Goal: Information Seeking & Learning: Learn about a topic

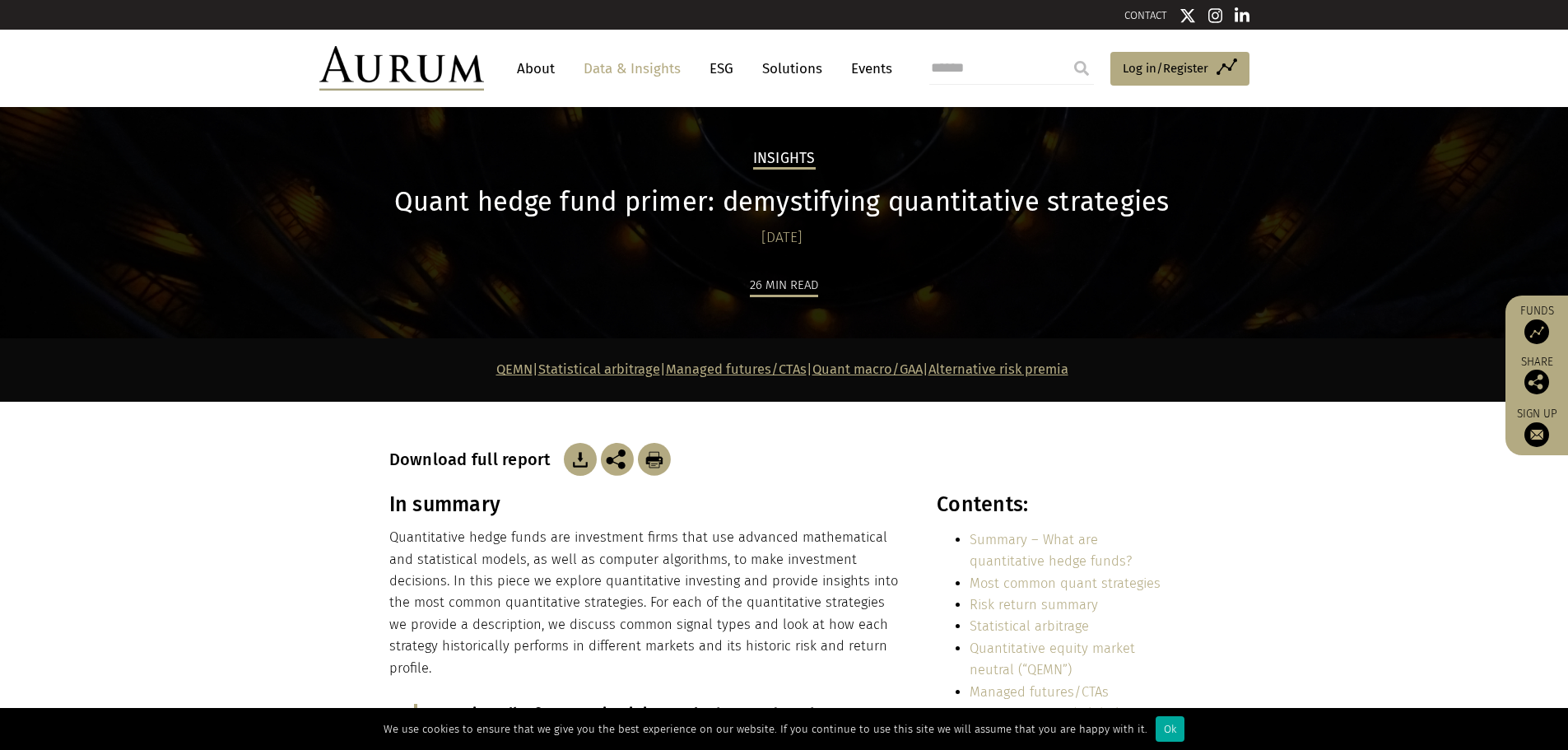
click at [633, 70] on link "Data & Insights" at bounding box center [633, 69] width 113 height 31
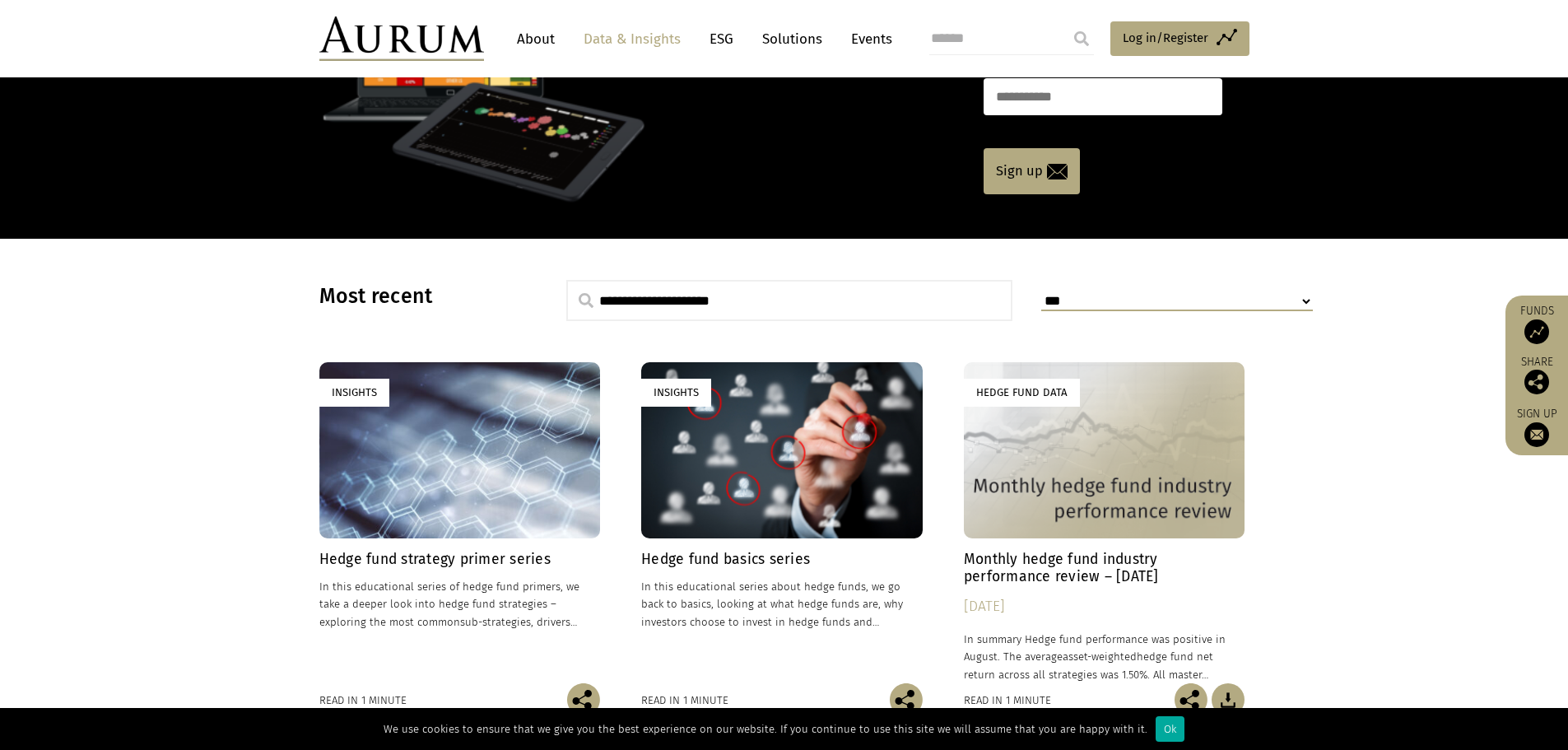
scroll to position [330, 0]
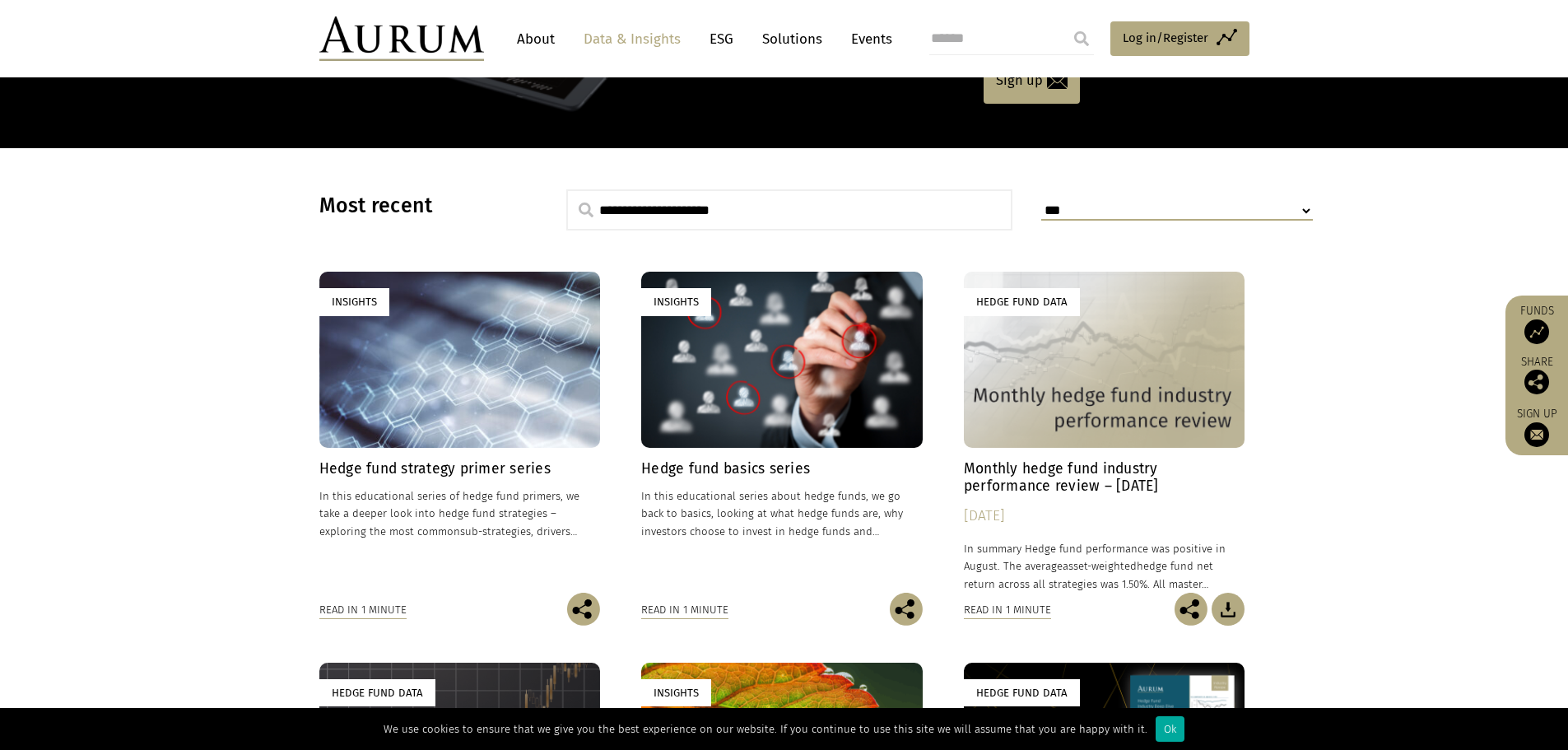
click at [746, 472] on h4 "Hedge fund basics series" at bounding box center [782, 469] width 282 height 17
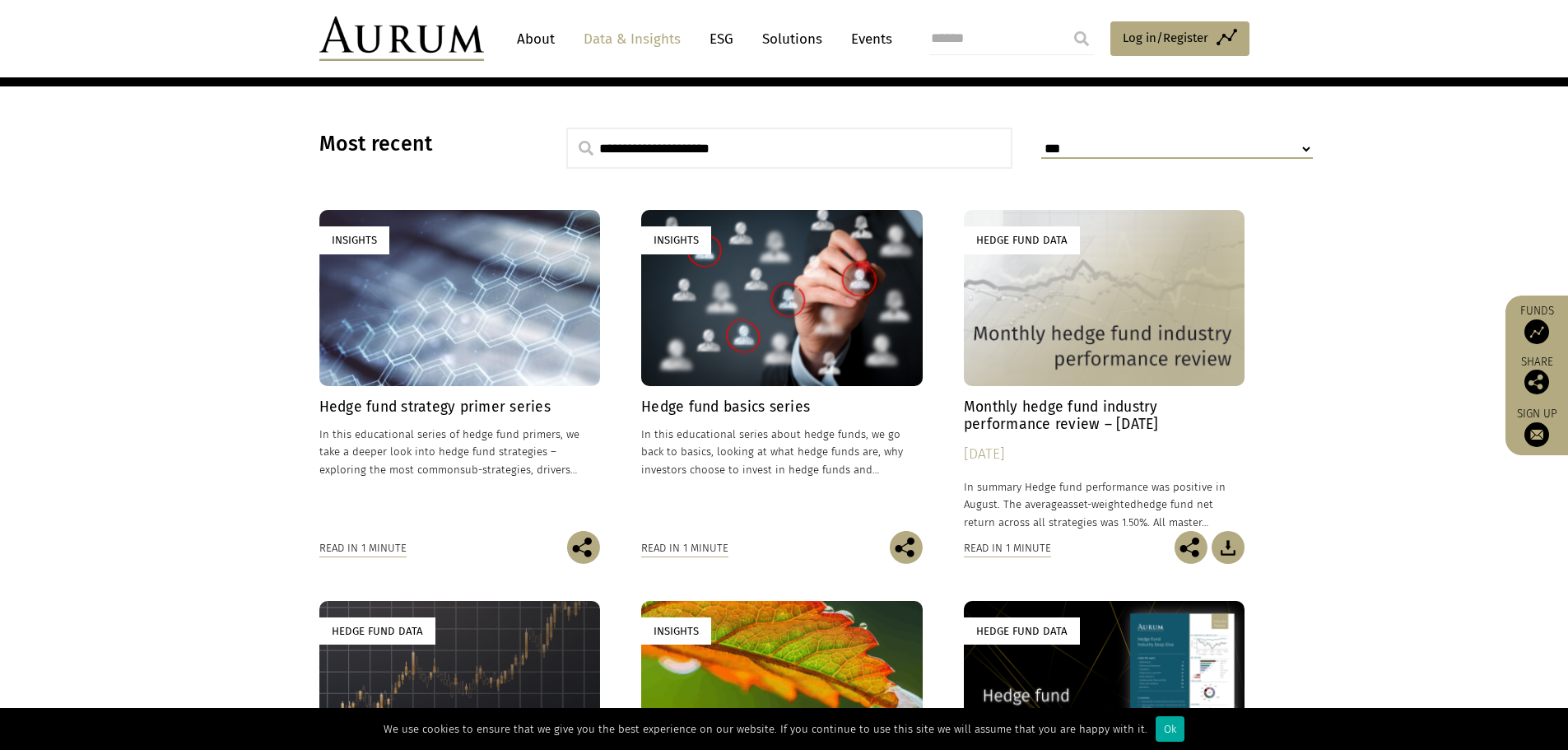
scroll to position [494, 0]
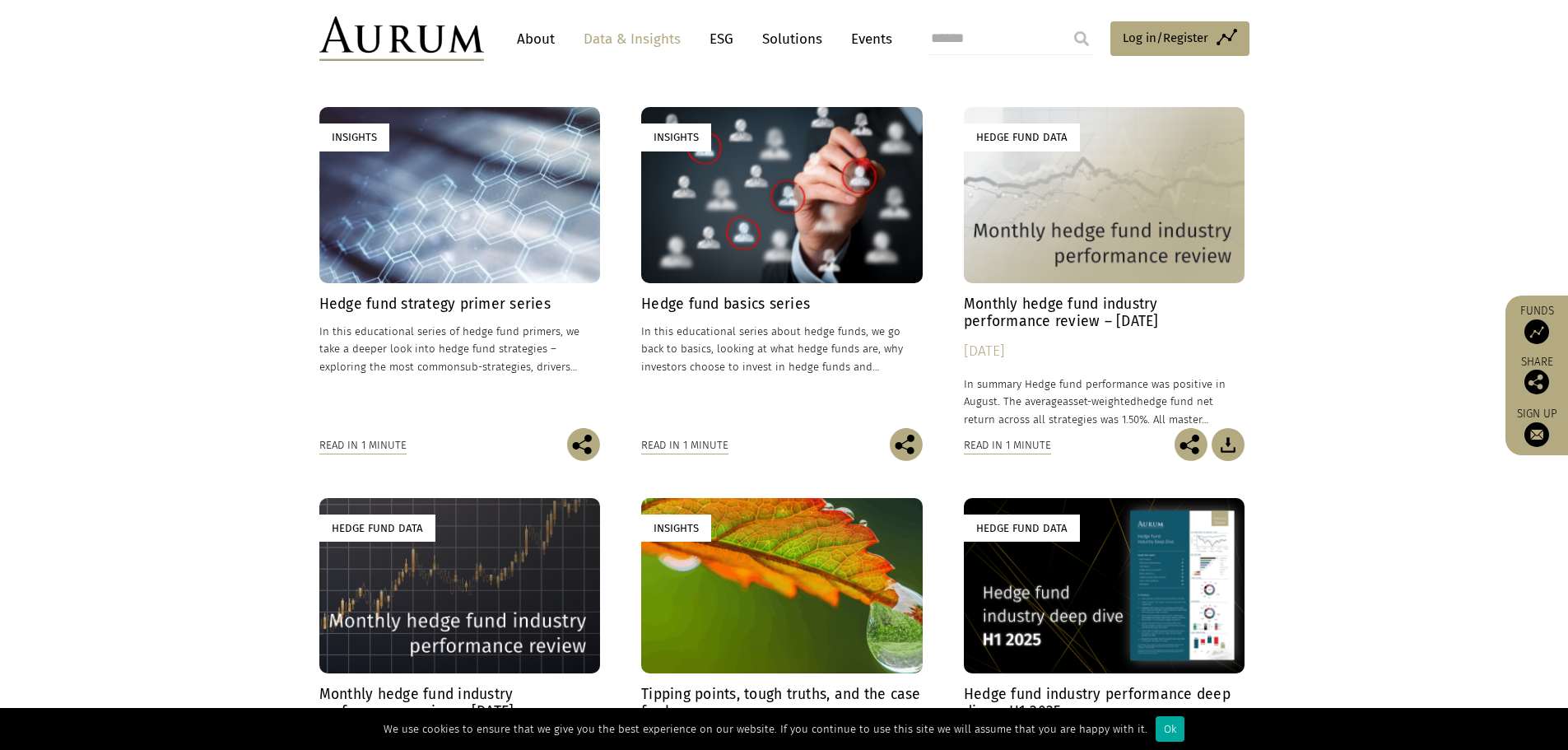
click at [443, 218] on div "Insights" at bounding box center [460, 194] width 282 height 175
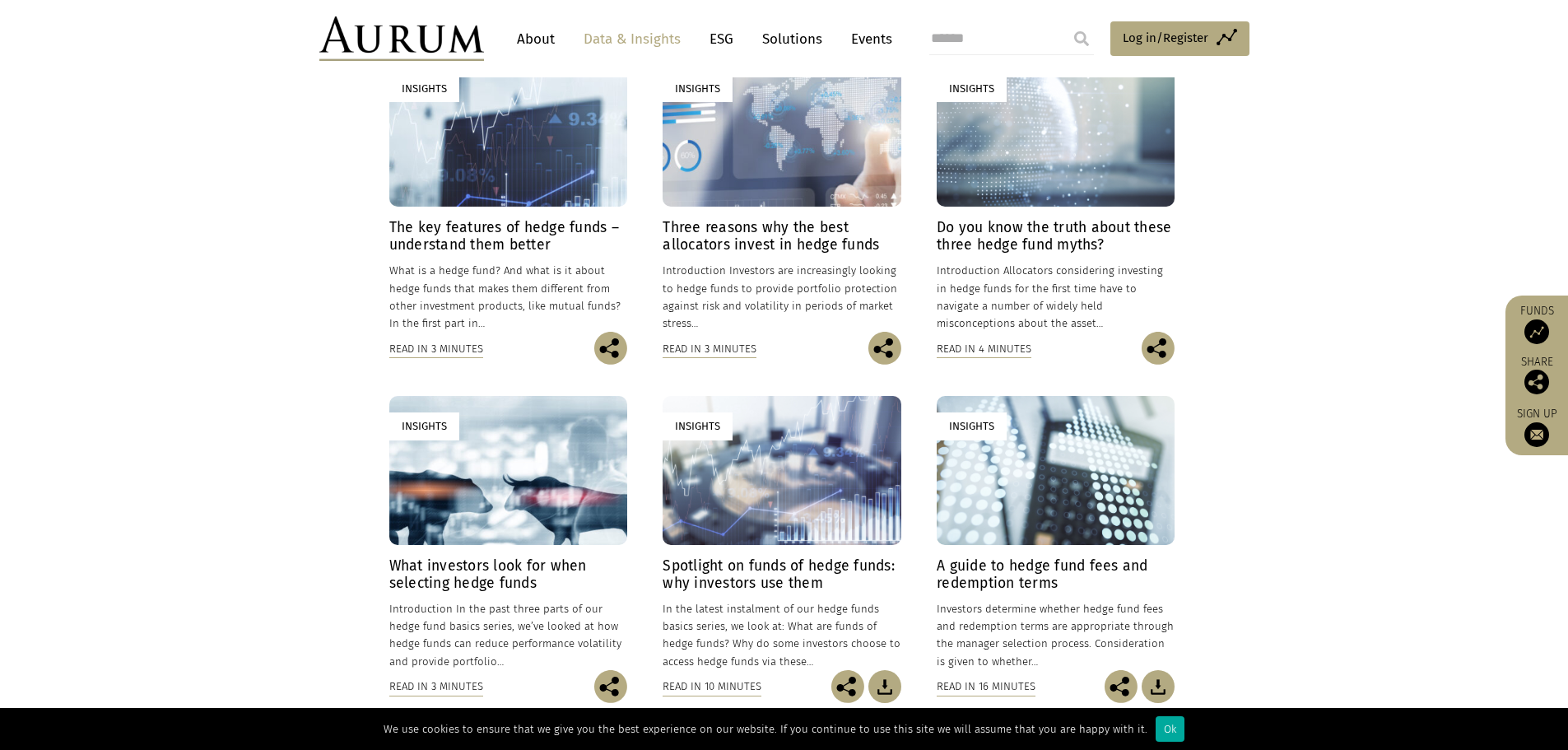
scroll to position [576, 0]
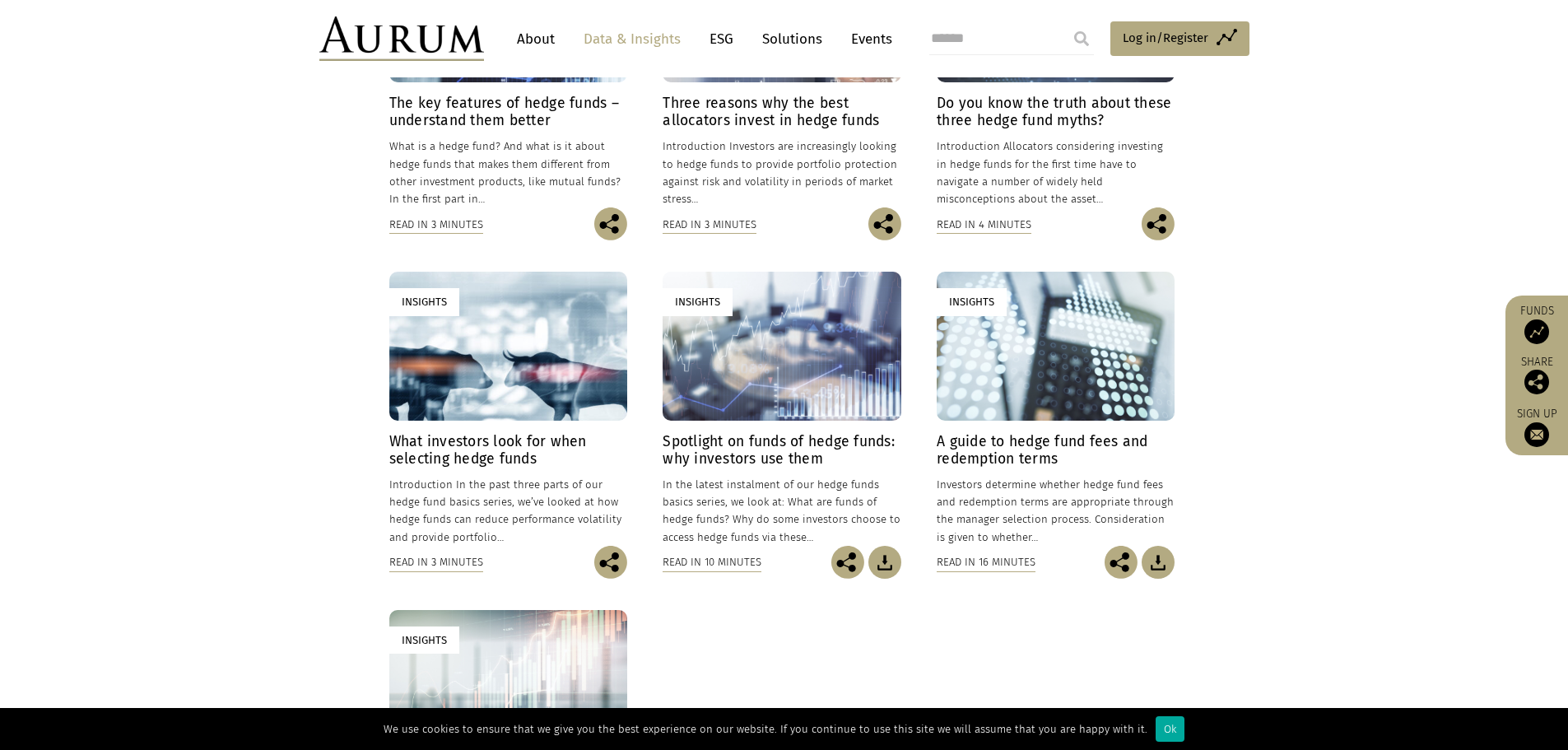
click at [198, 324] on section "Insights The key features of hedge funds – understand them better [DATE] What i…" at bounding box center [784, 421] width 1568 height 1136
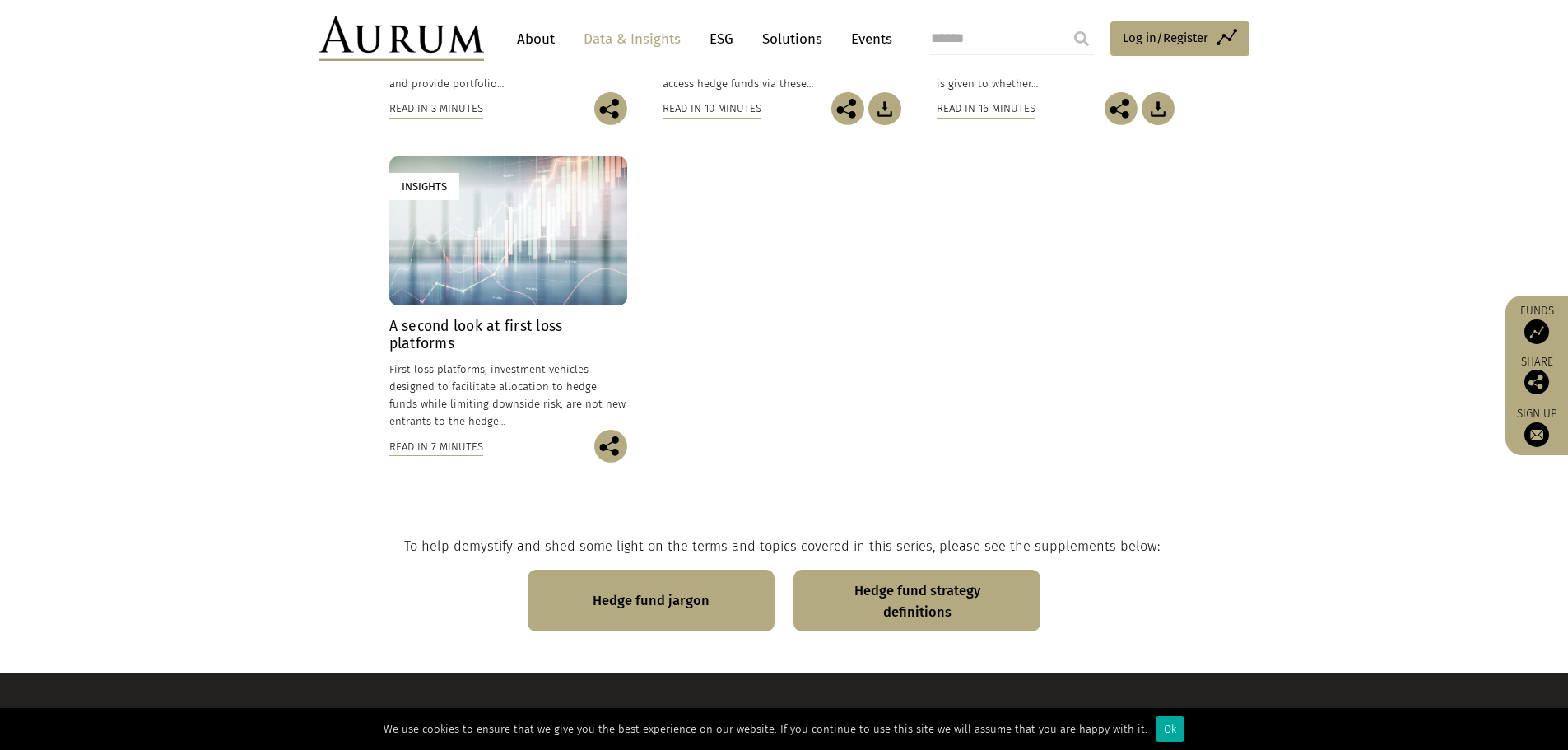
scroll to position [1070, 0]
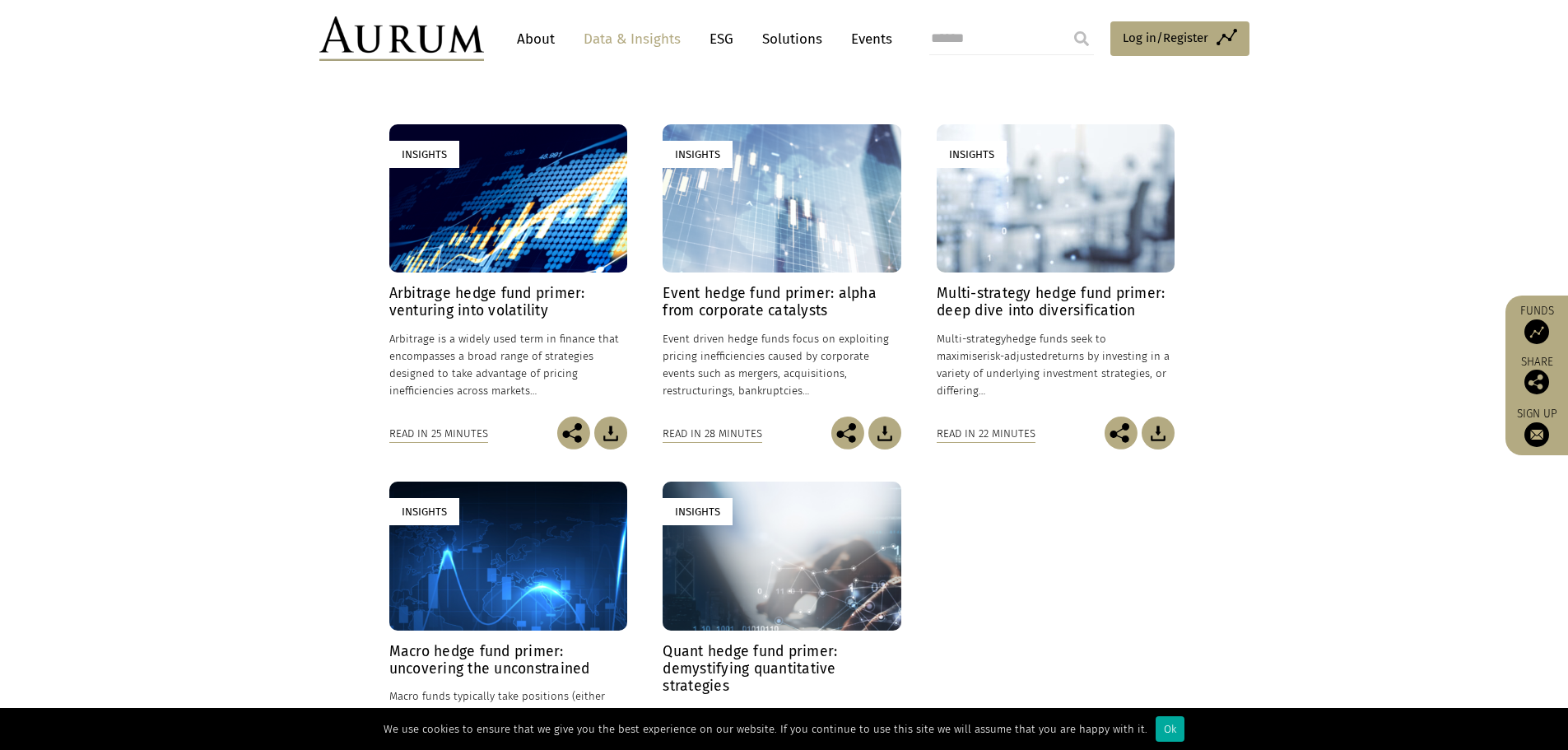
scroll to position [330, 0]
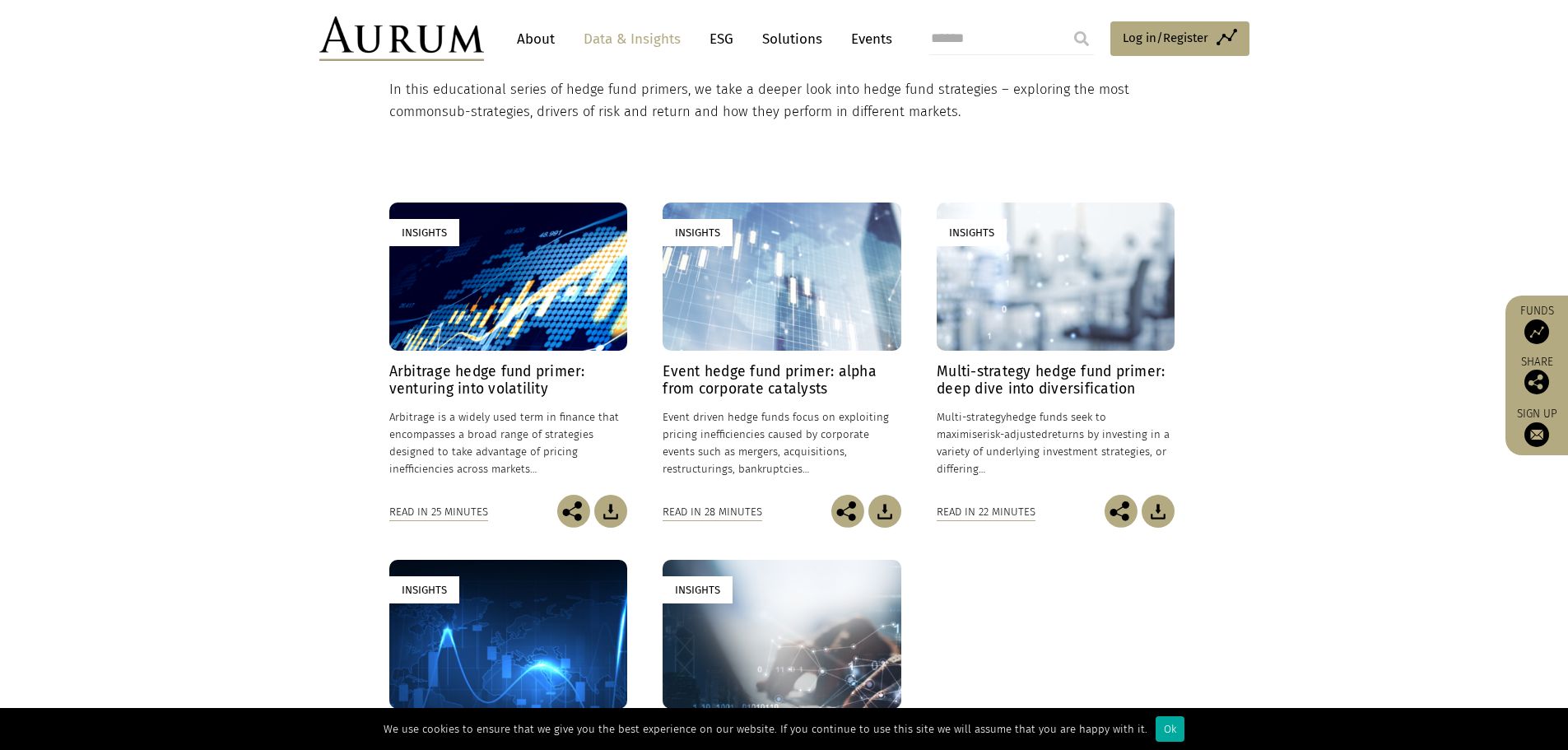
click at [837, 112] on p "In this educational series of hedge fund primers, we take a deeper look into he…" at bounding box center [783, 100] width 786 height 43
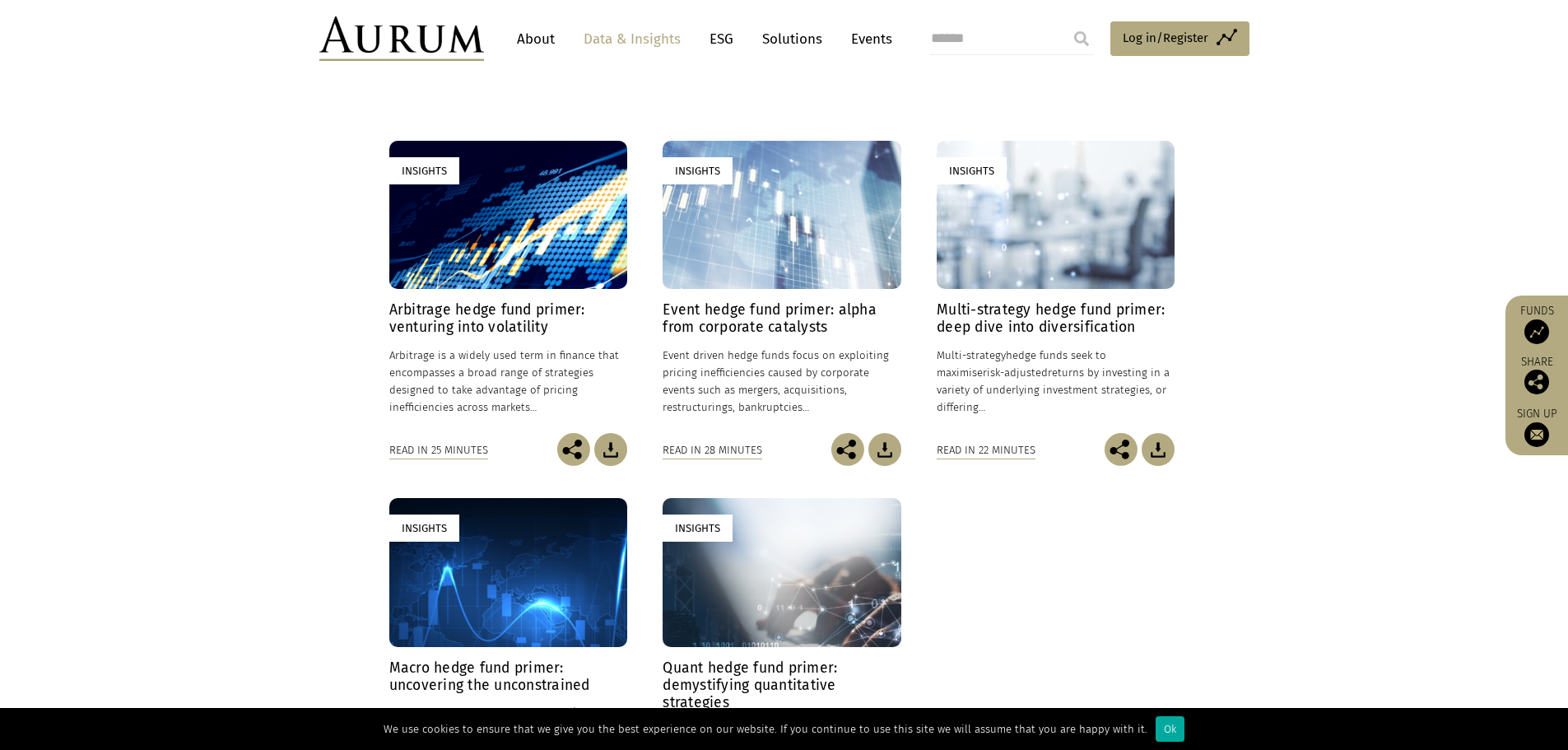
scroll to position [494, 0]
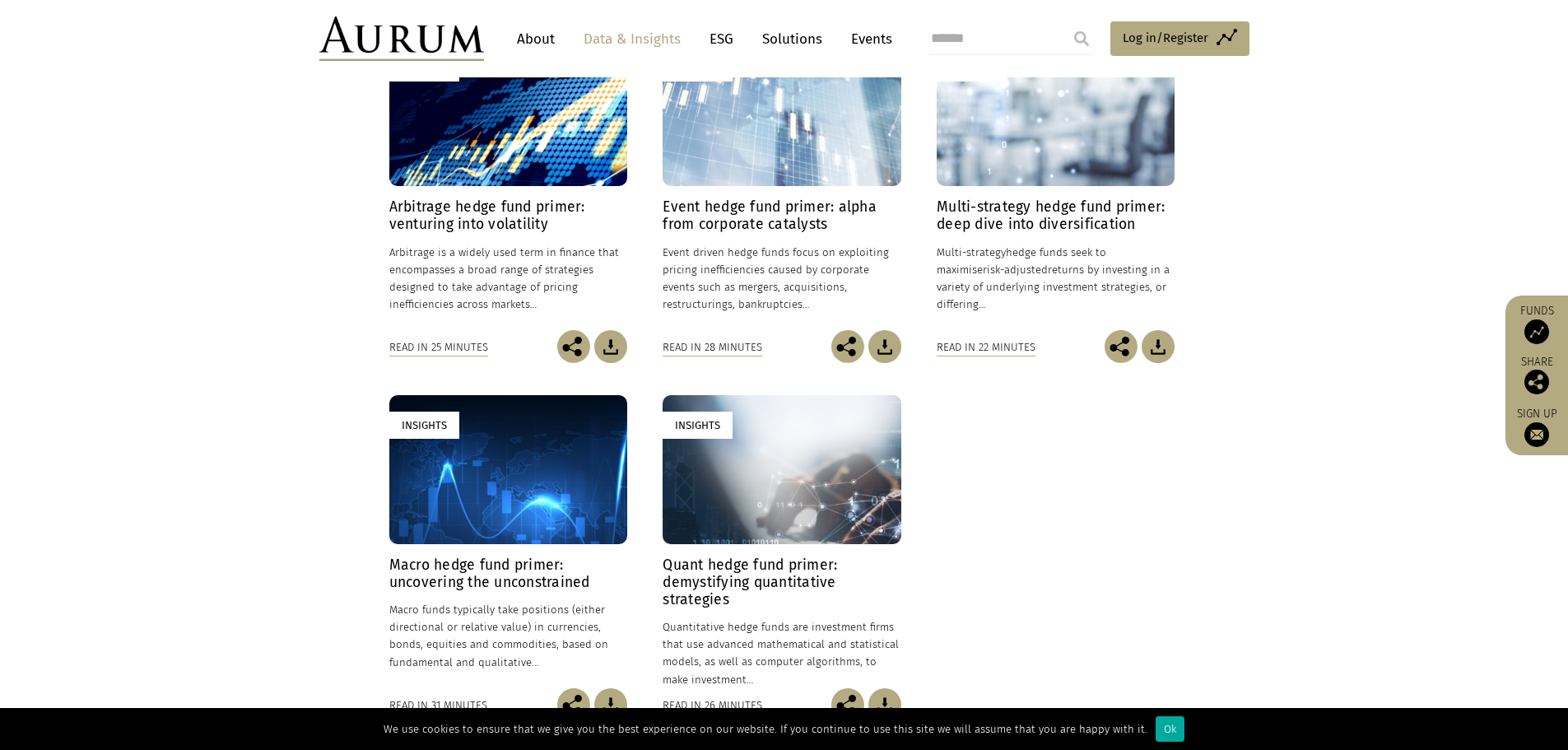
drag, startPoint x: 882, startPoint y: 0, endPoint x: 992, endPoint y: 521, distance: 532.5
click at [1042, 439] on div "Insights Arbitrage hedge fund primer: venturing into volatility 24/01/2025 Arbi…" at bounding box center [784, 395] width 790 height 715
drag, startPoint x: 564, startPoint y: 503, endPoint x: 558, endPoint y: 493, distance: 11.7
click at [564, 502] on div "Insights" at bounding box center [508, 469] width 237 height 149
click at [553, 160] on div "Insights" at bounding box center [508, 112] width 237 height 149
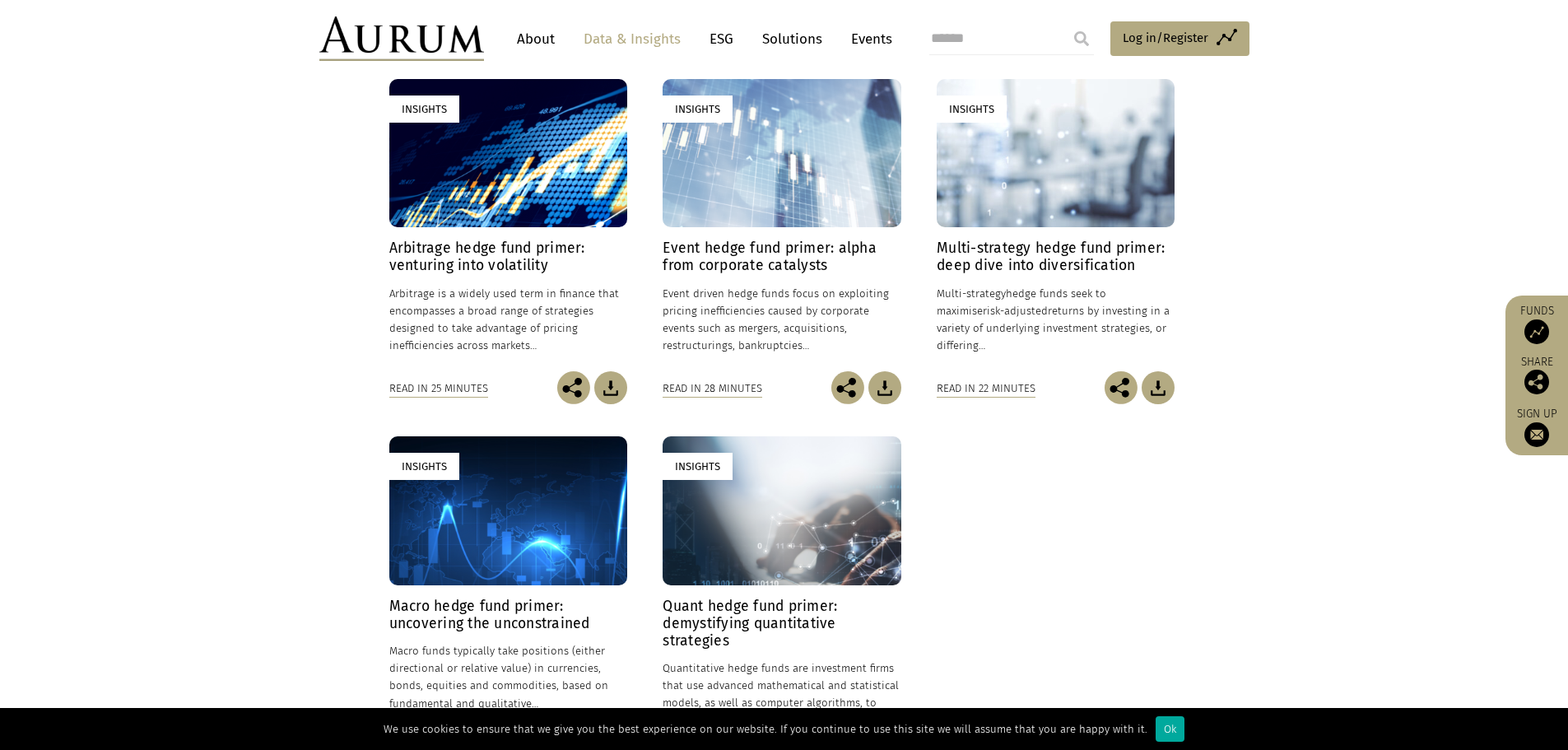
scroll to position [412, 0]
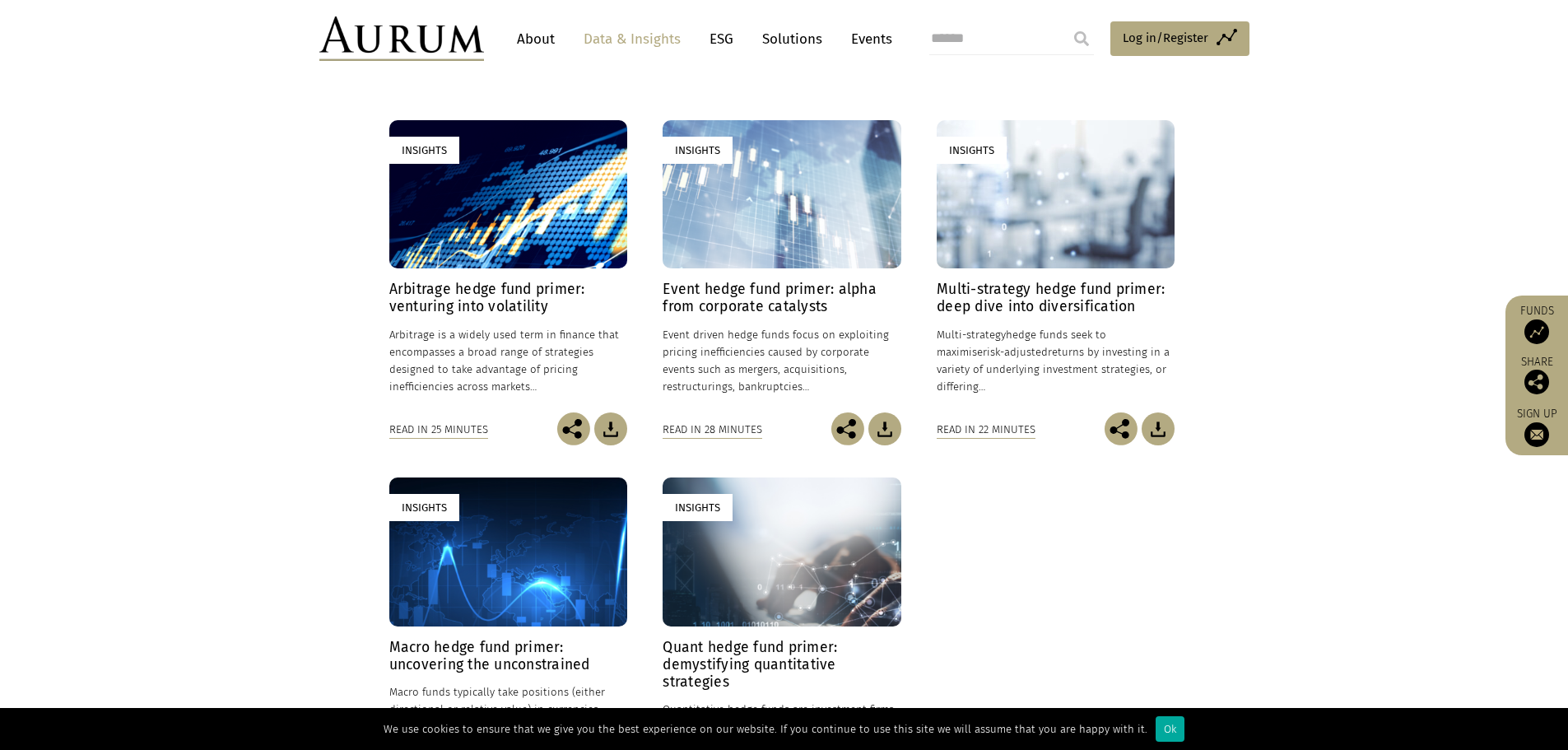
click at [1083, 262] on div "Insights" at bounding box center [1056, 194] width 237 height 149
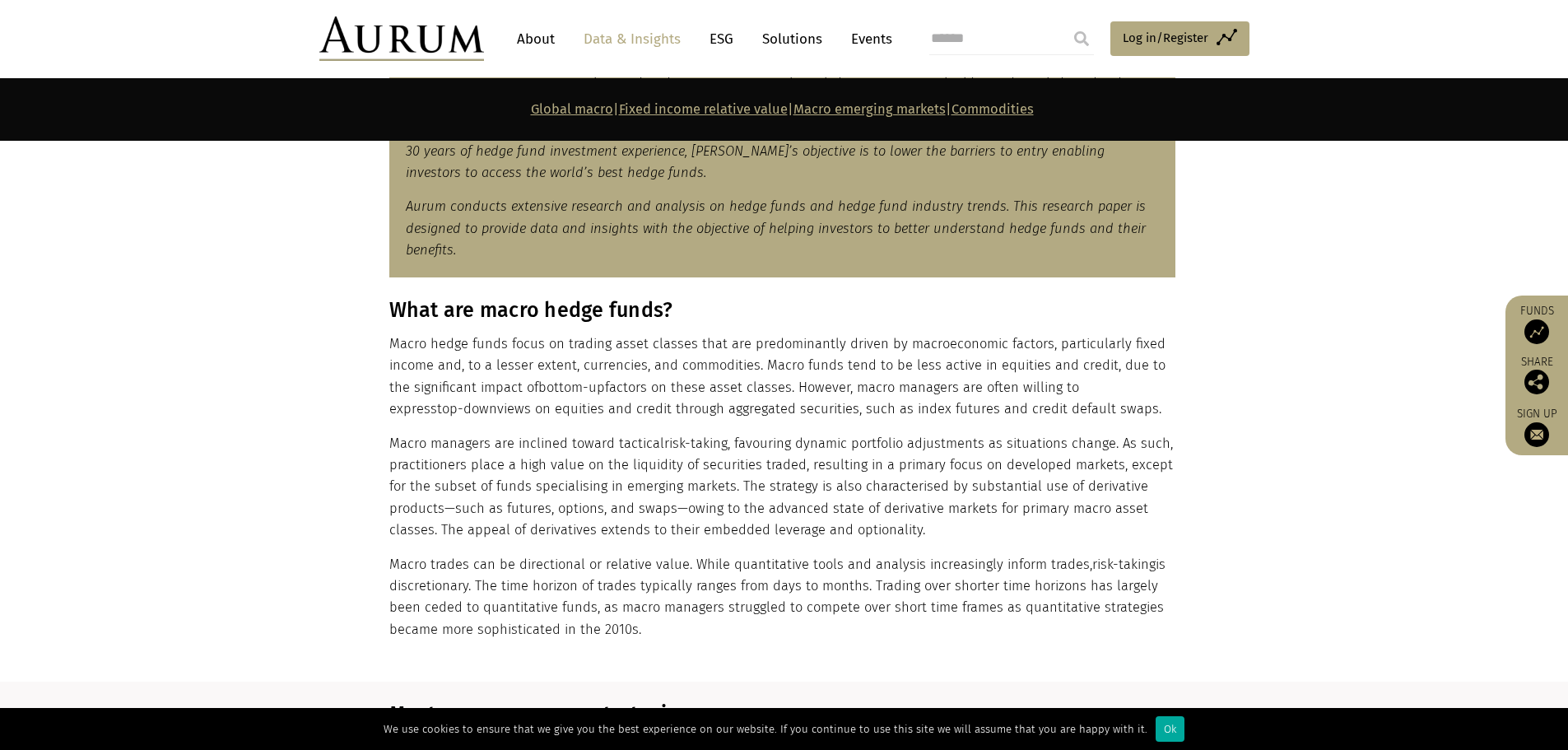
scroll to position [988, 0]
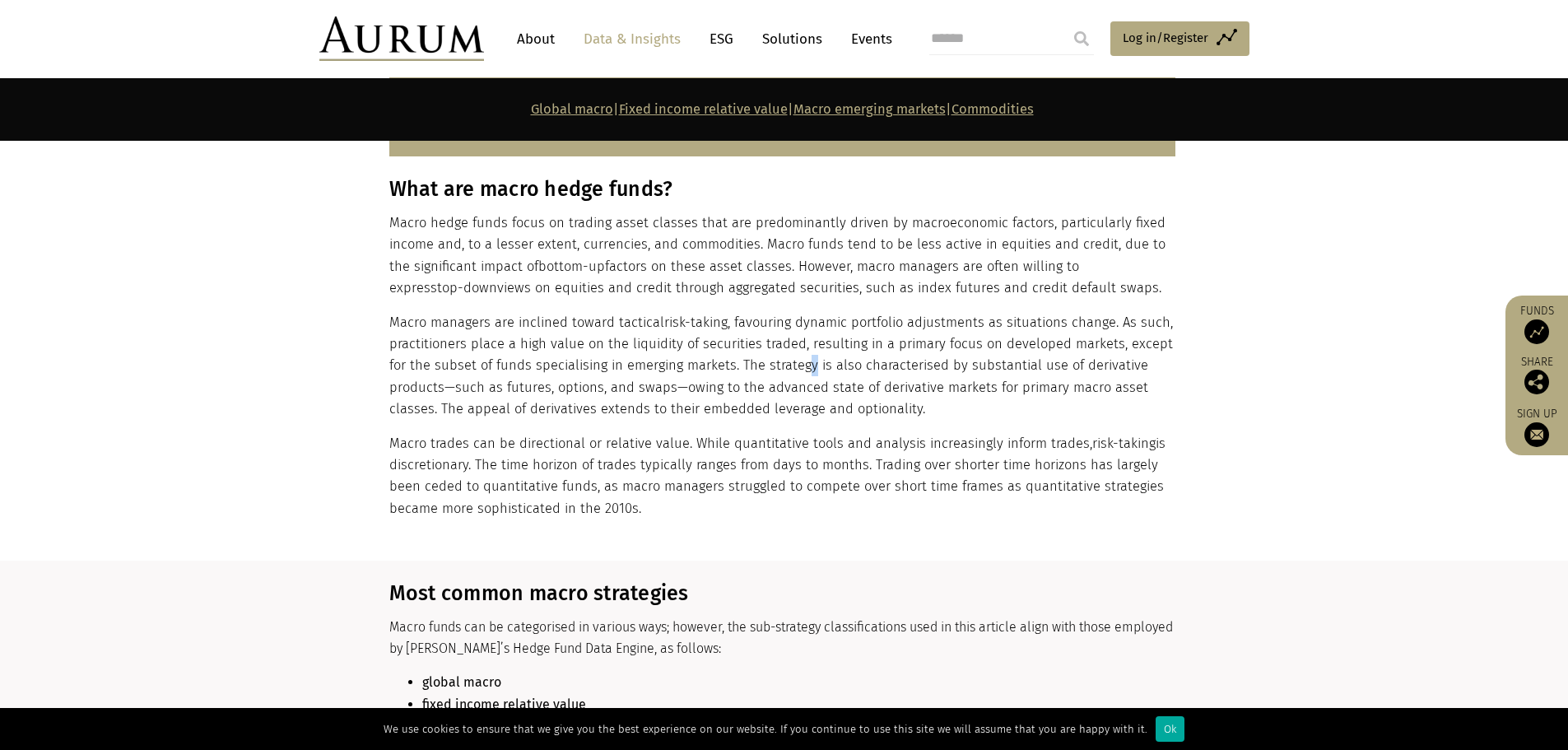
drag, startPoint x: 807, startPoint y: 366, endPoint x: 800, endPoint y: 356, distance: 12.2
click at [808, 365] on p "Macro managers are inclined toward tactical risk-taking , favouring dynamic por…" at bounding box center [783, 366] width 786 height 109
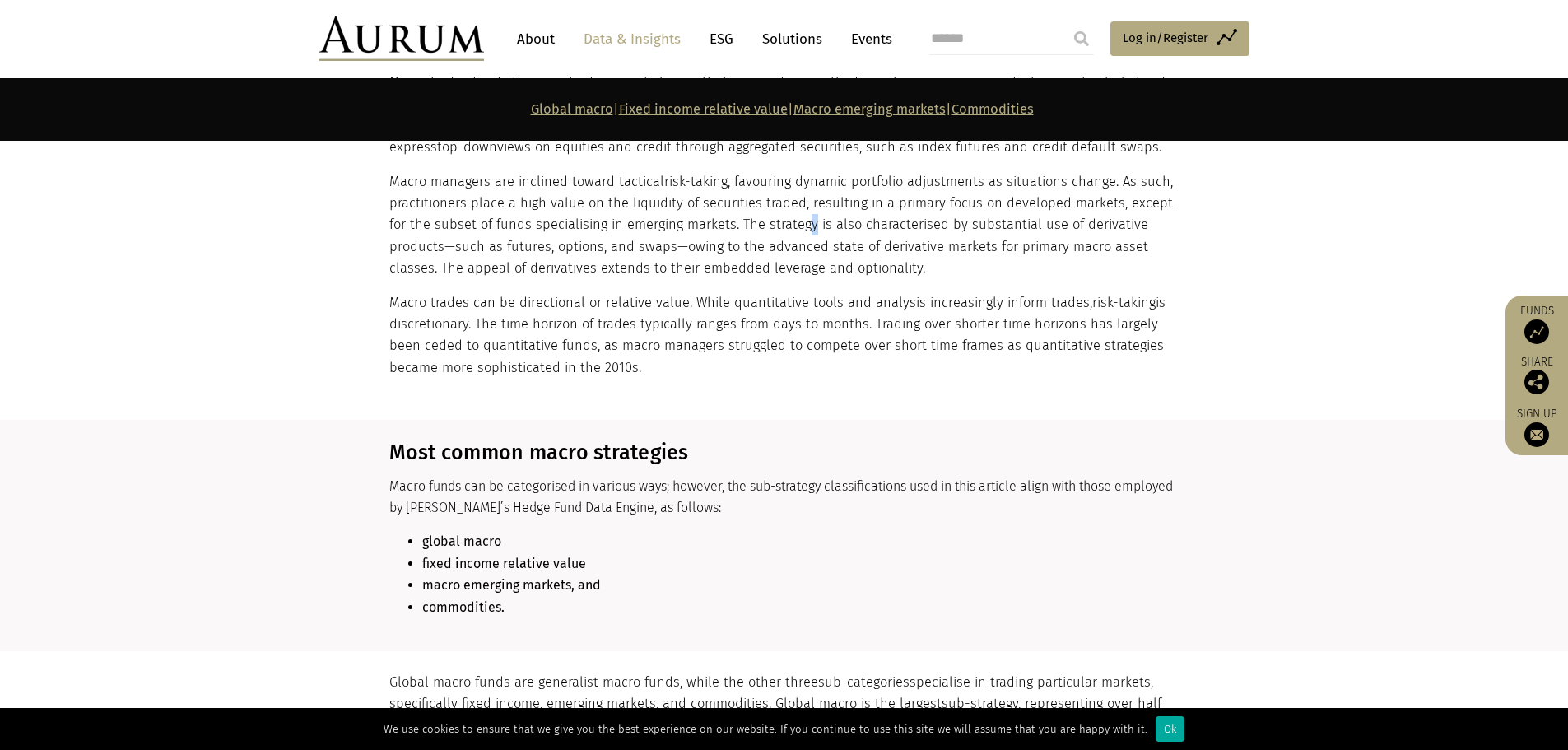
scroll to position [1236, 0]
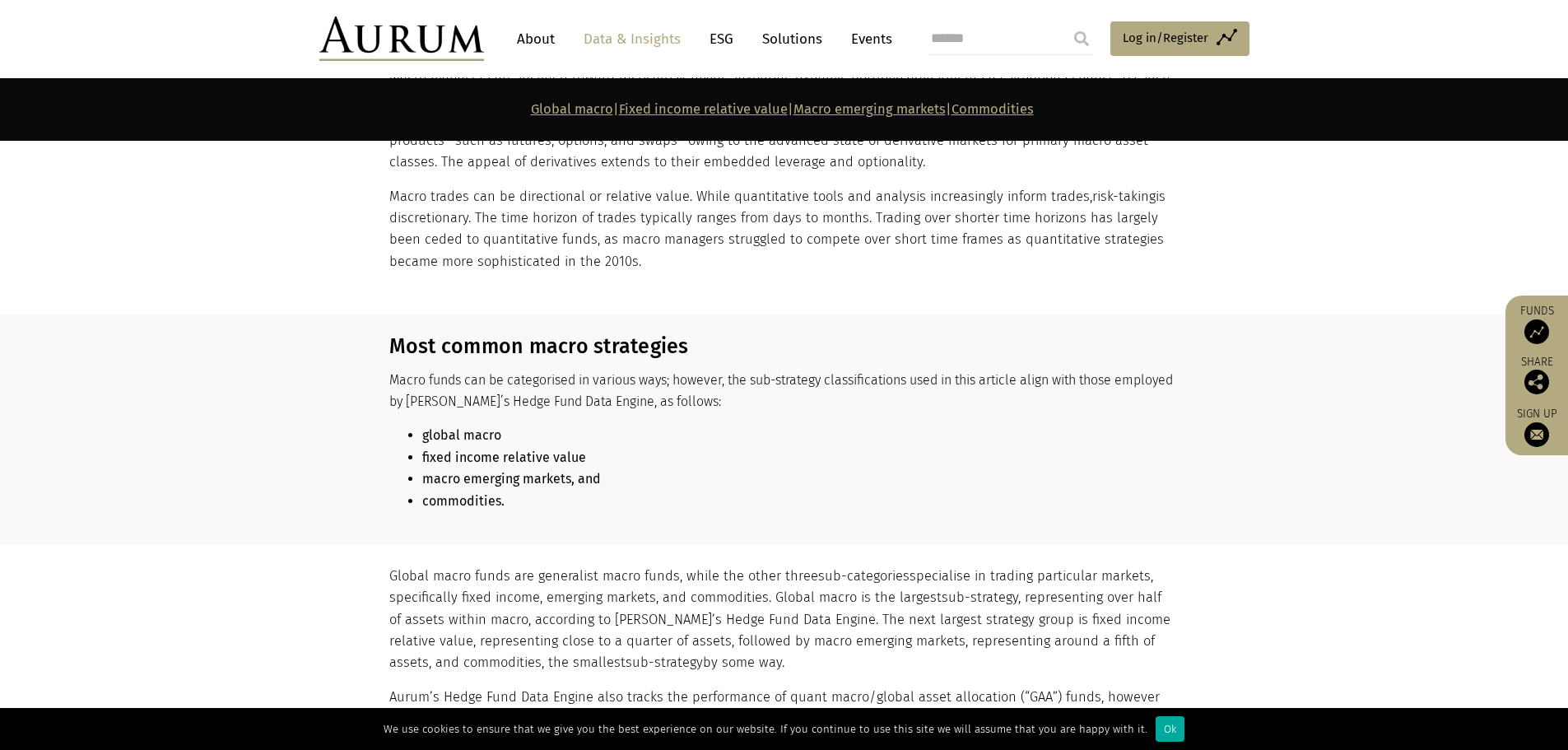
click at [770, 238] on p "Macro trades can be directional or relative value. While quantitative tools and…" at bounding box center [783, 230] width 786 height 88
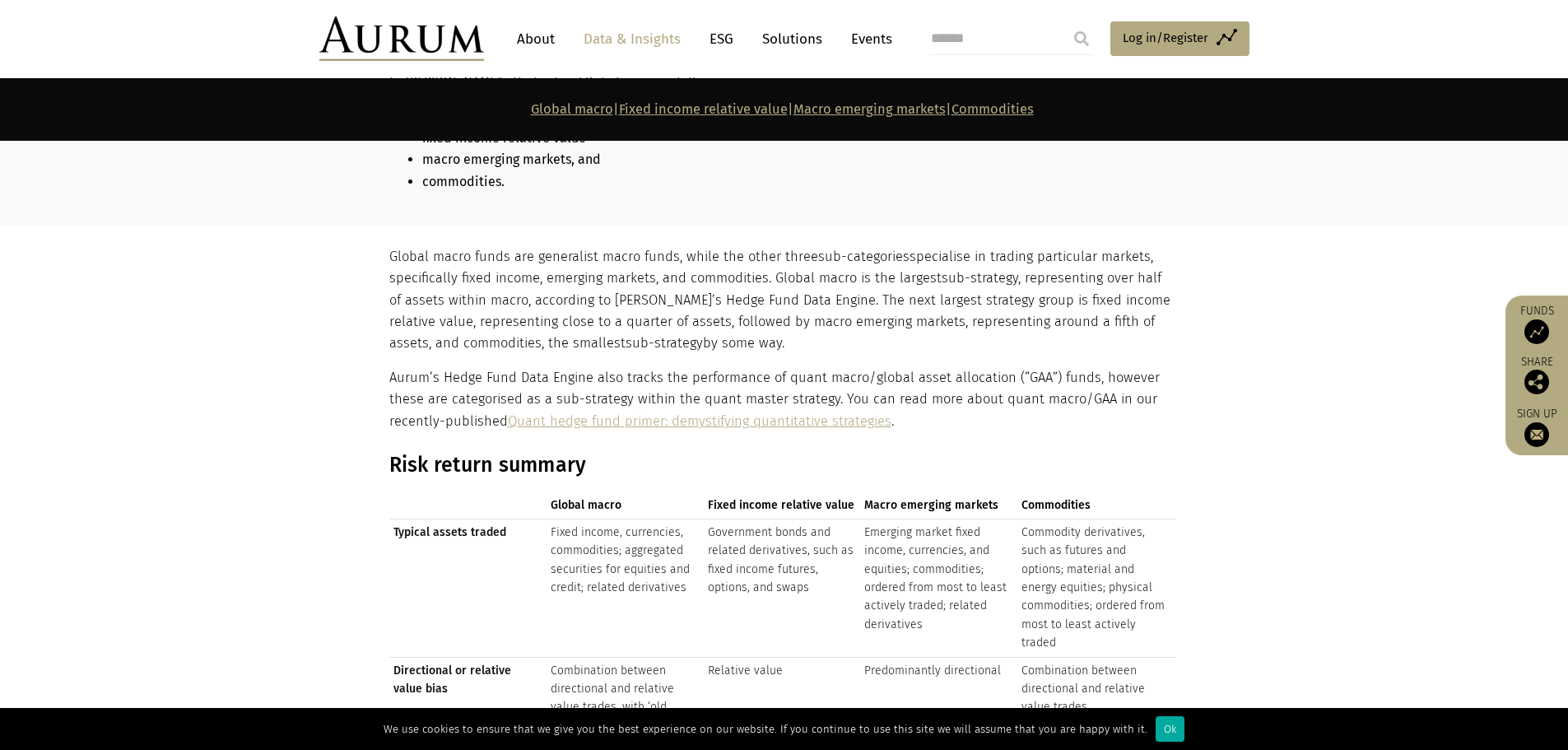
scroll to position [1729, 0]
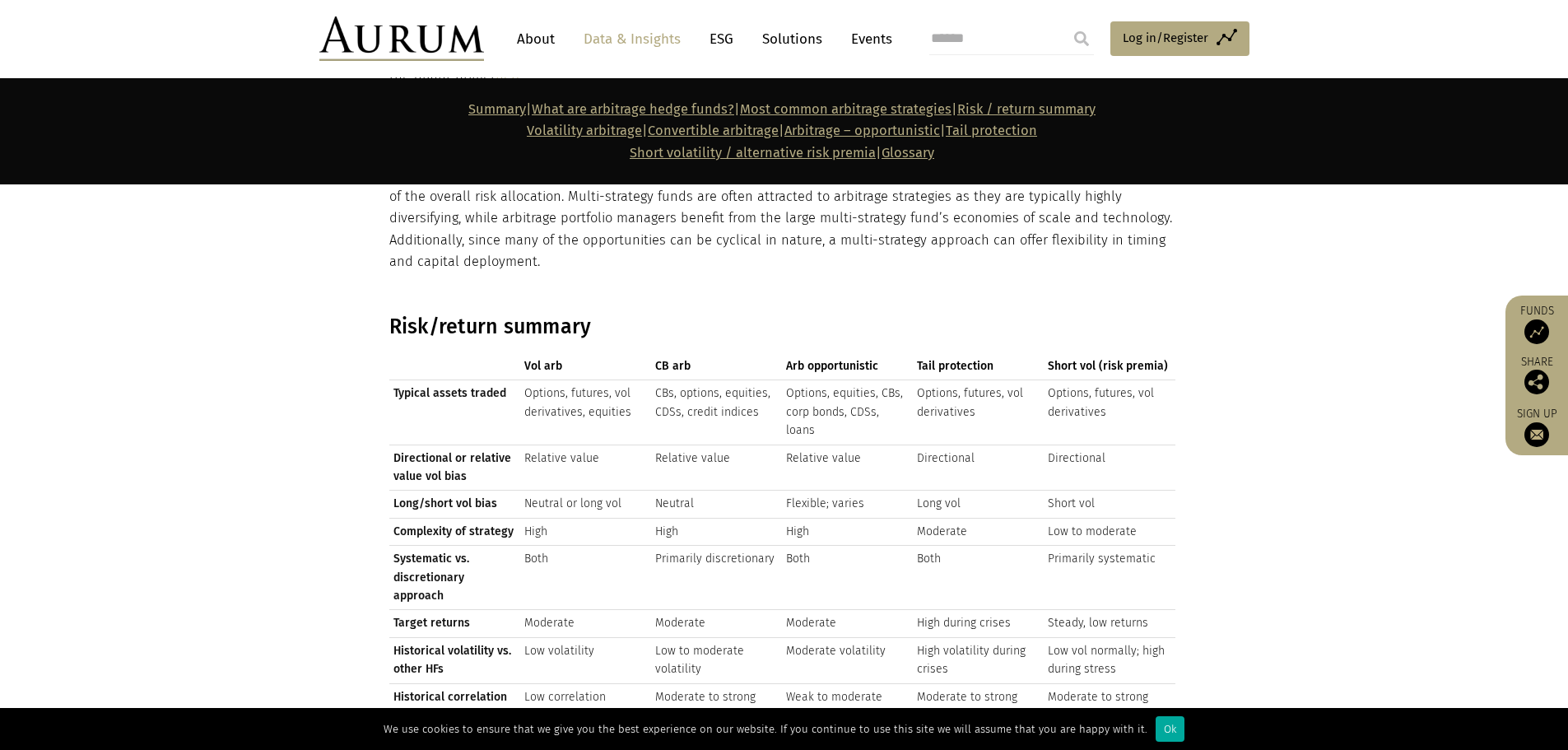
scroll to position [2717, 0]
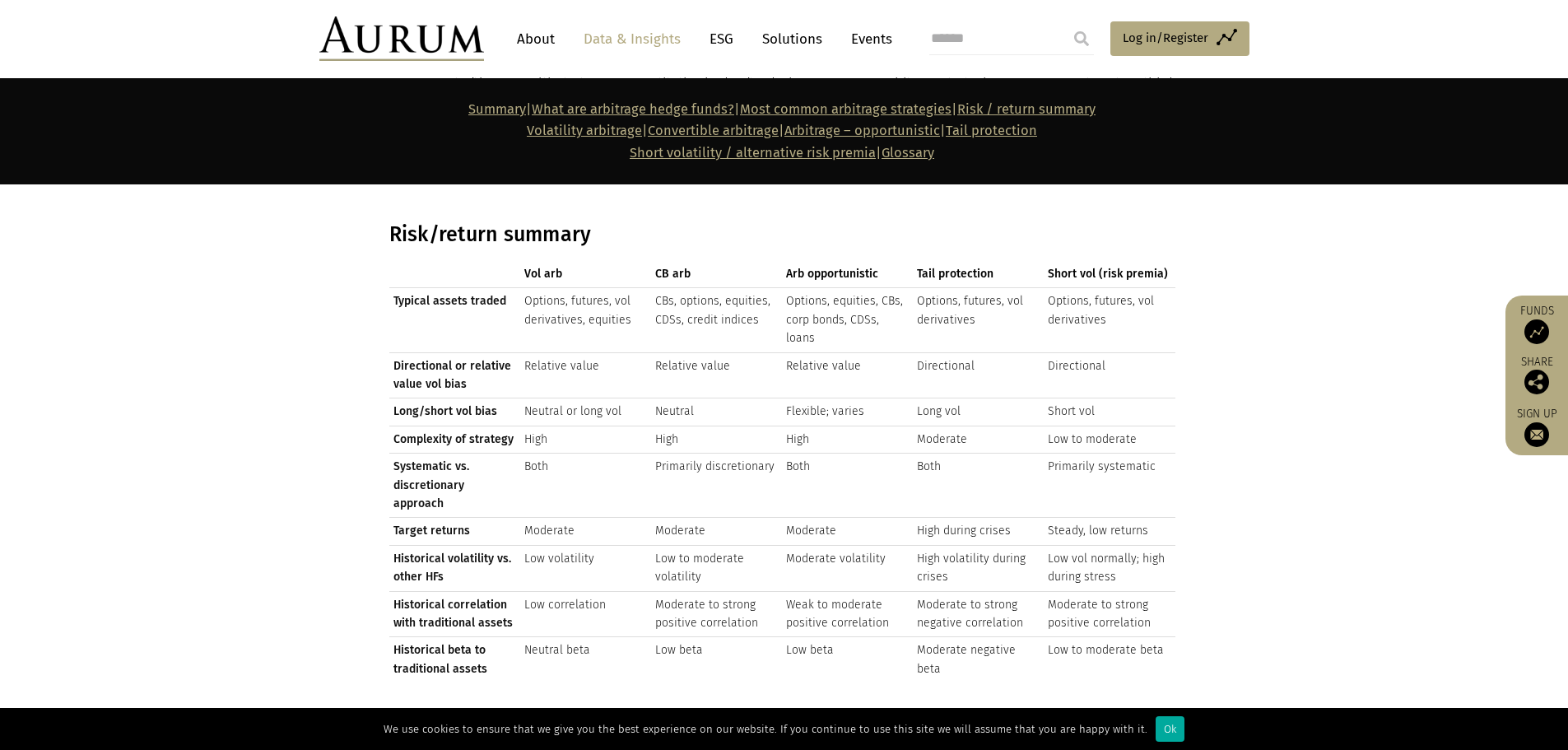
drag, startPoint x: 1207, startPoint y: 479, endPoint x: 1217, endPoint y: 479, distance: 10.0
click at [1207, 478] on section "Risk/return summary Vol arb CB arb Arb opportunistic Tail protection Short vol …" at bounding box center [784, 459] width 1568 height 514
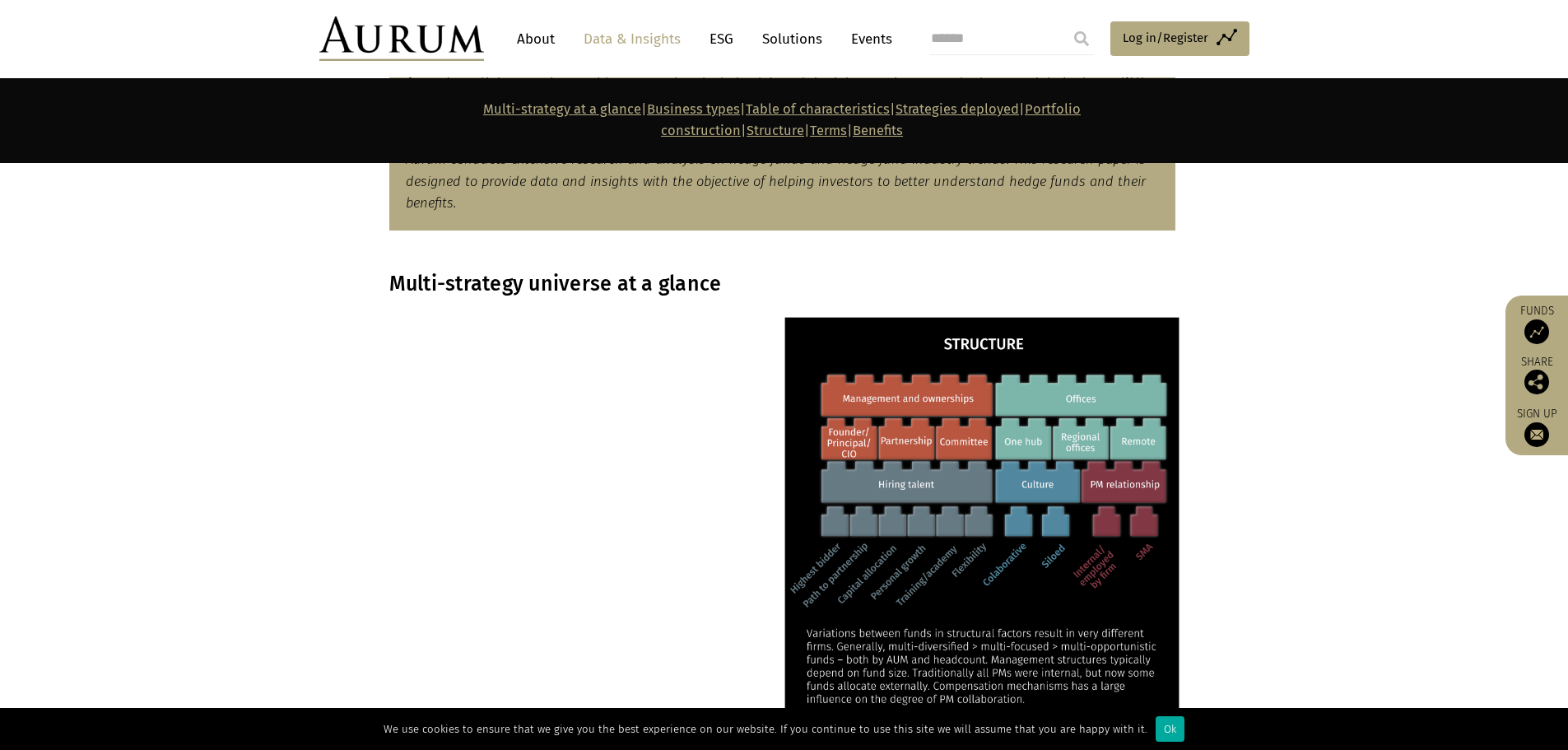
scroll to position [1317, 0]
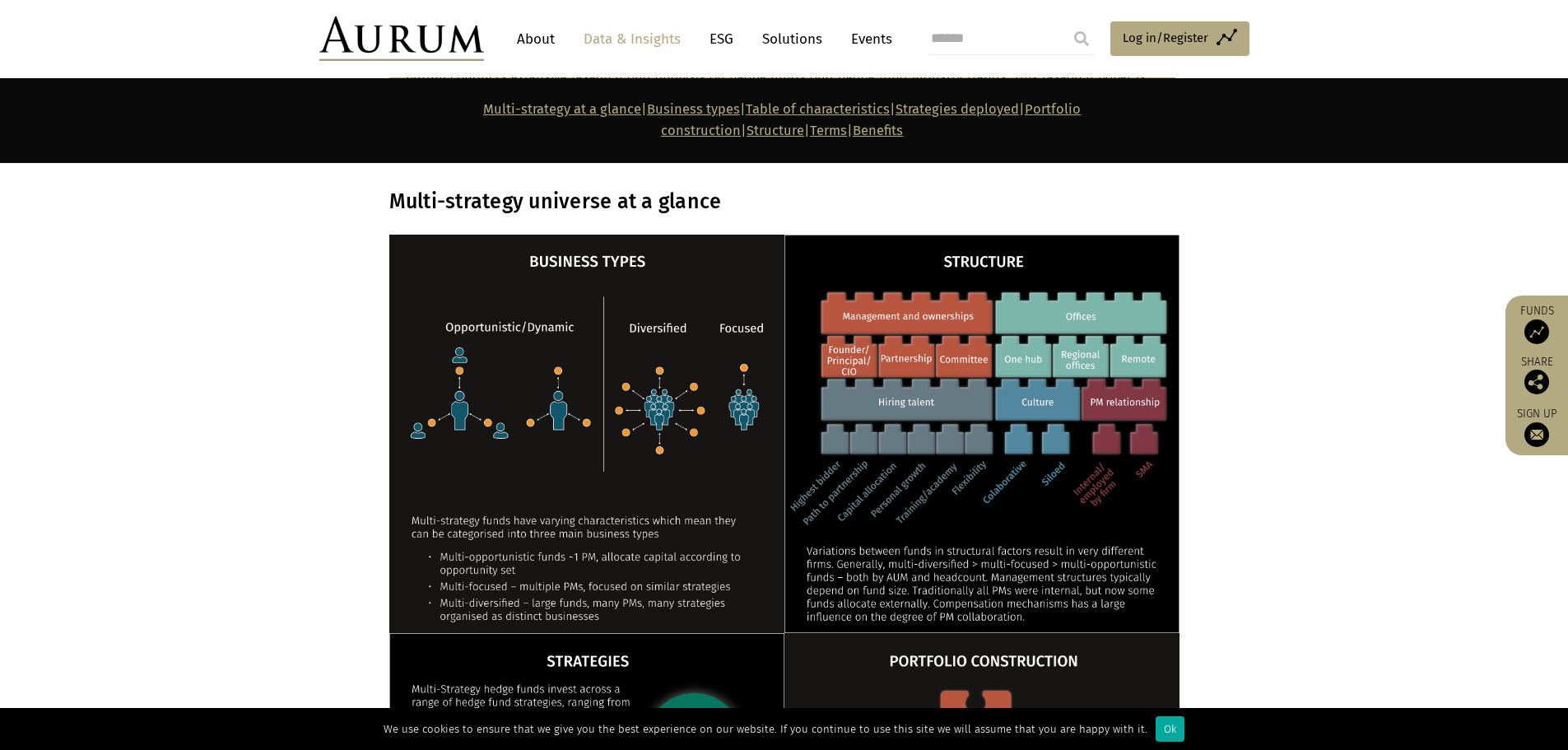
click at [1298, 436] on section at bounding box center [784, 434] width 1568 height 398
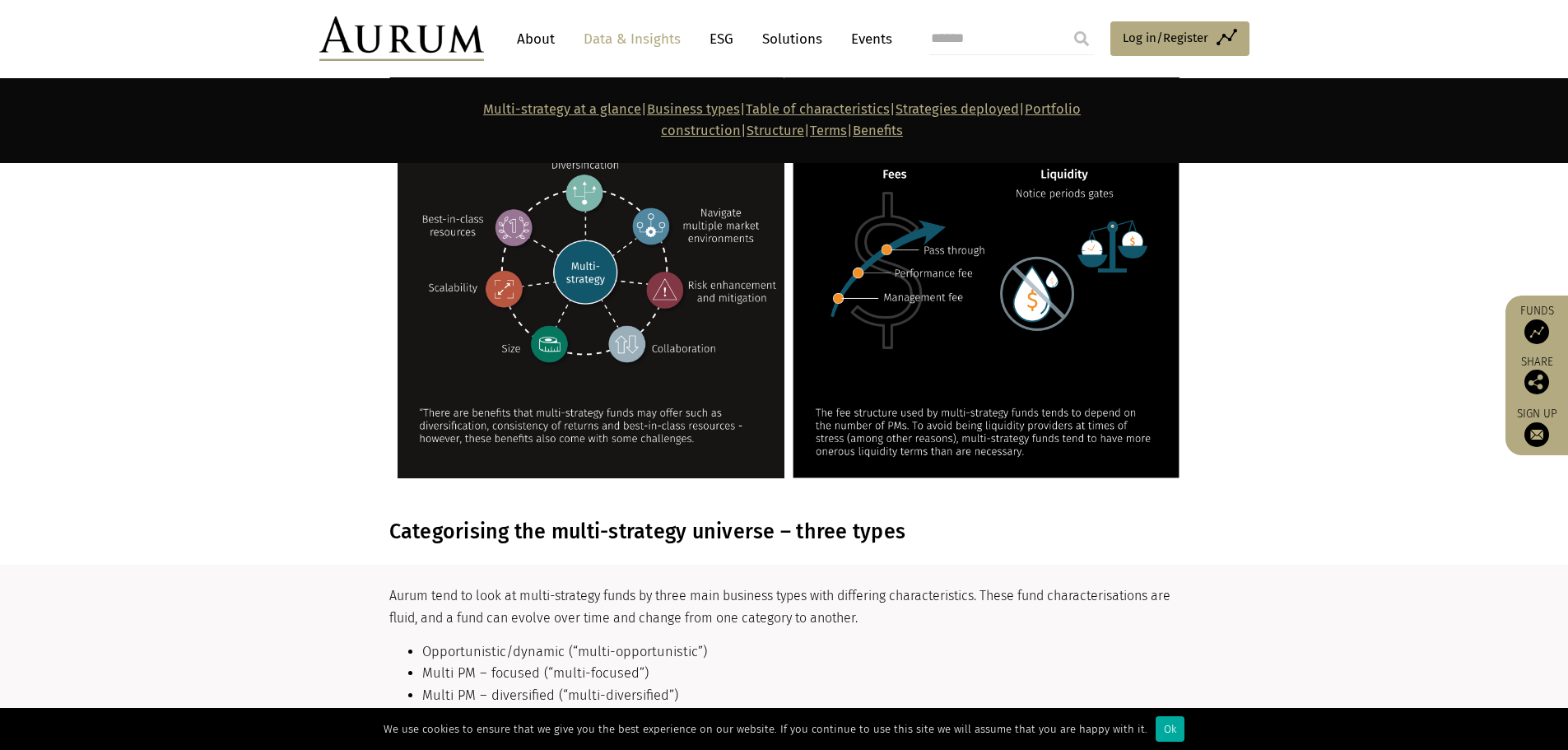
scroll to position [2388, 0]
